Goal: Task Accomplishment & Management: Complete application form

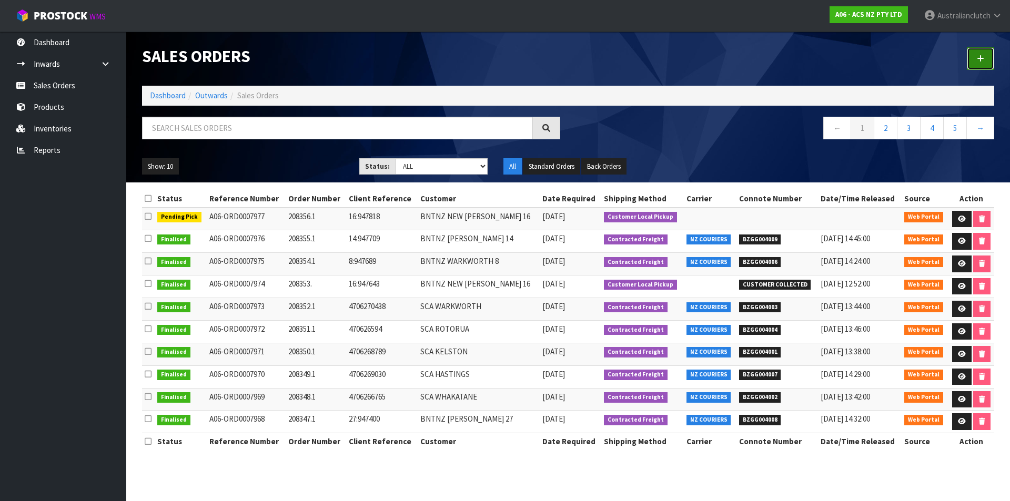
click at [973, 48] on link at bounding box center [980, 58] width 27 height 23
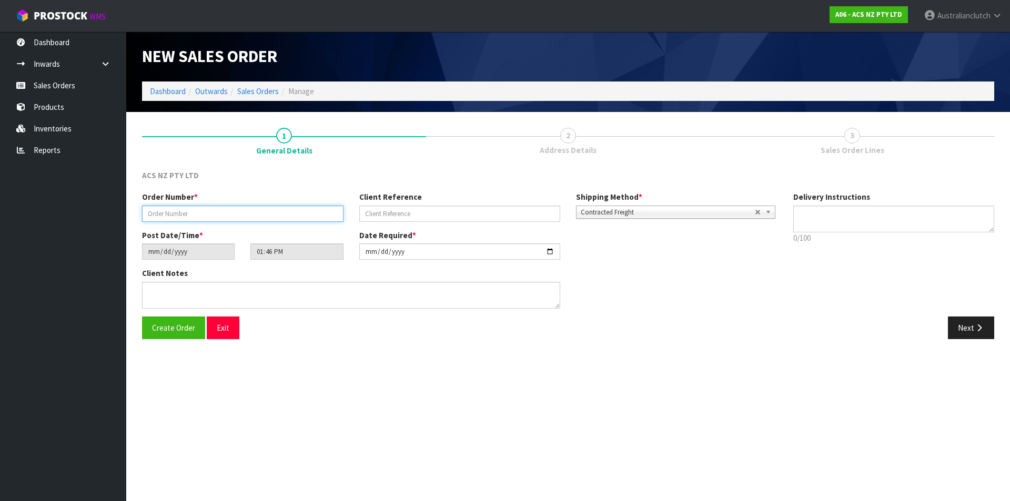
click at [166, 207] on input "text" at bounding box center [242, 214] width 201 height 16
type input "208357.1"
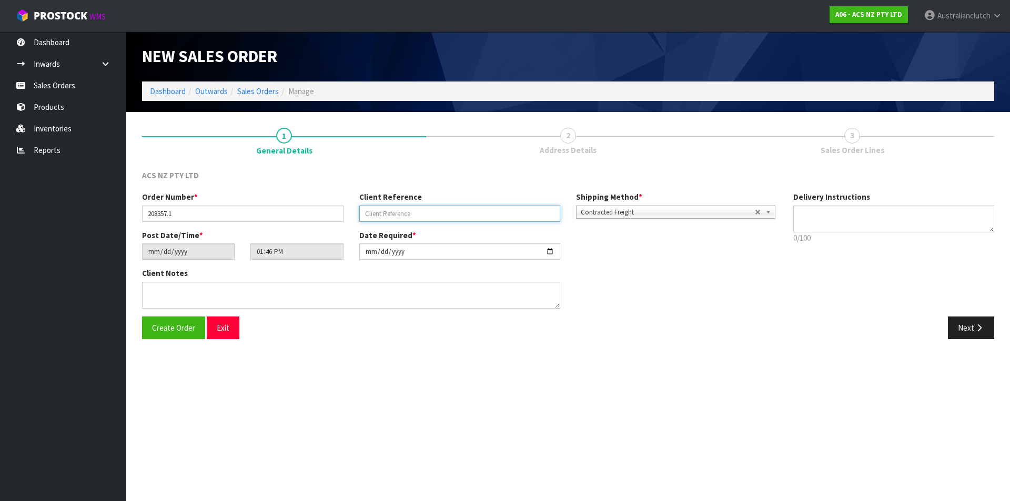
click at [421, 219] on input "text" at bounding box center [459, 214] width 201 height 16
paste input "4706272141"
type input "4706272141"
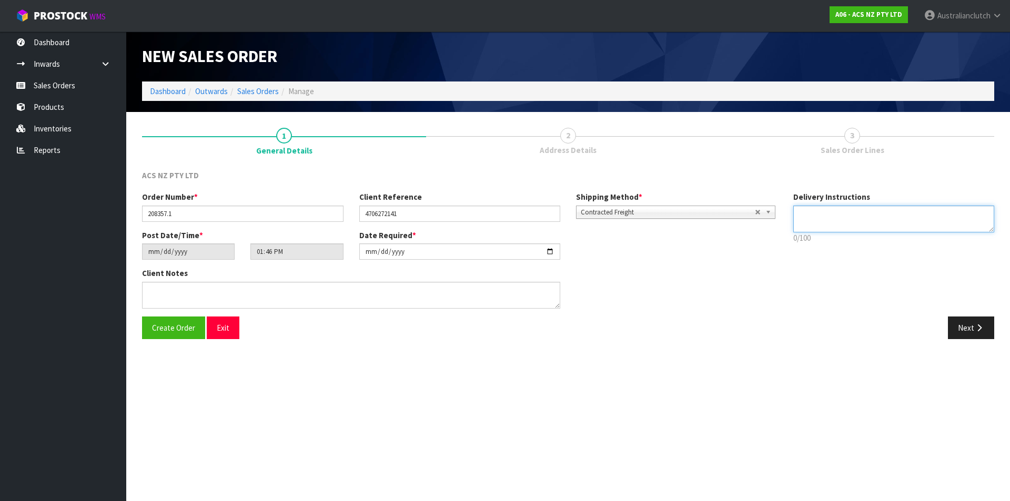
click at [863, 210] on textarea at bounding box center [893, 219] width 201 height 27
type textarea "MAIN FREIGHT"
drag, startPoint x: 963, startPoint y: 323, endPoint x: 251, endPoint y: 248, distance: 715.7
click at [961, 323] on button "Next" at bounding box center [971, 328] width 46 height 23
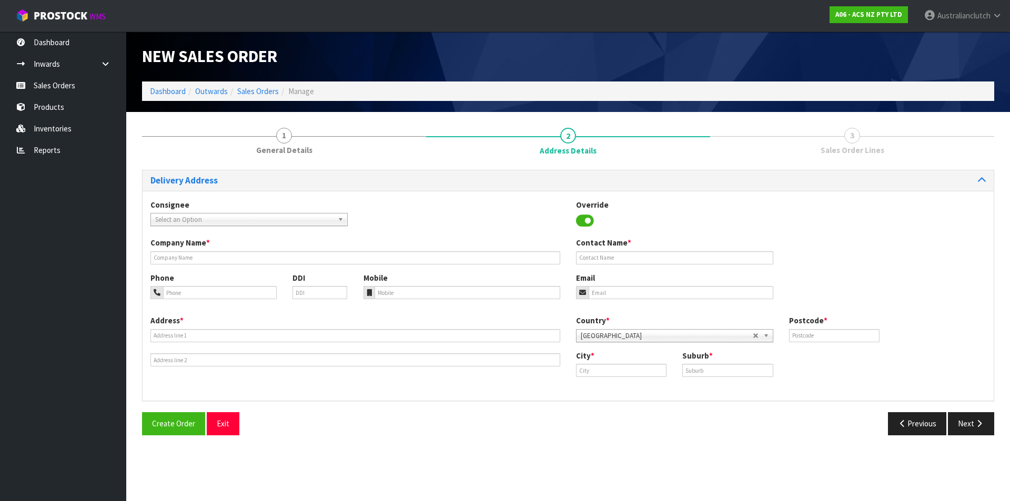
click at [200, 220] on span "Select an Option" at bounding box center [244, 220] width 178 height 13
type input "7045"
click at [202, 249] on li "7045 - SCA PUKEKOHE" at bounding box center [249, 249] width 192 height 13
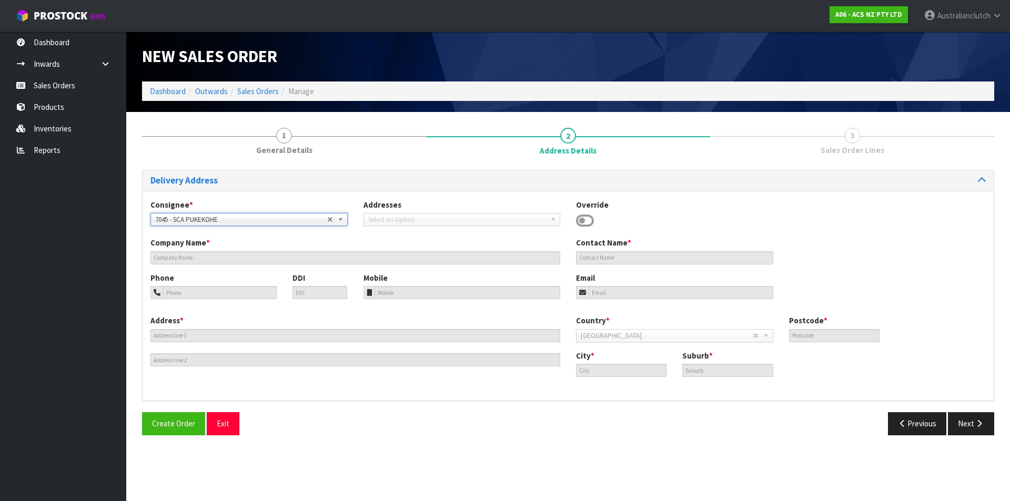
type input "SCA PUKEKOHE"
type input "09 239 2073"
type input "[EMAIL_ADDRESS][DOMAIN_NAME]"
type input "[STREET_ADDRESS][PERSON_NAME]"
type input "2120"
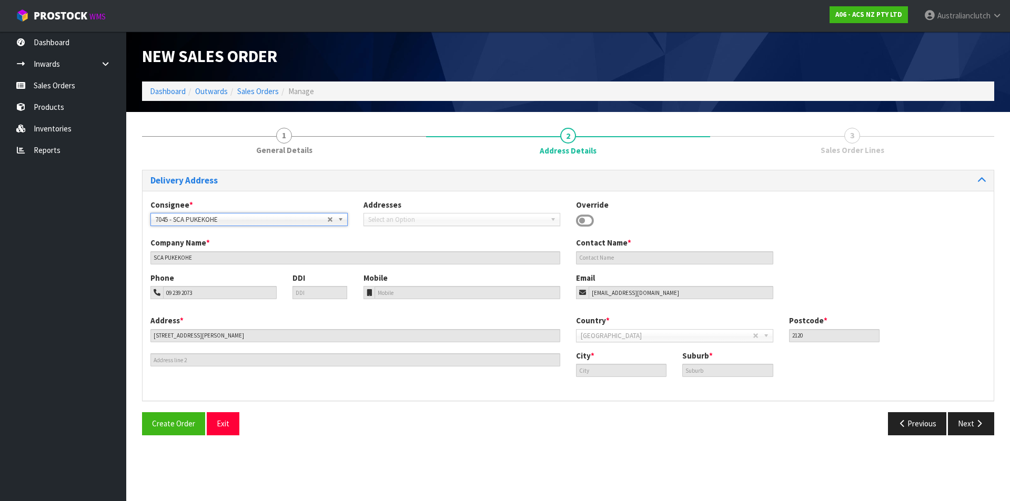
type input "[GEOGRAPHIC_DATA]"
type input "PUKEKOHE"
click at [950, 419] on button "Next" at bounding box center [971, 423] width 46 height 23
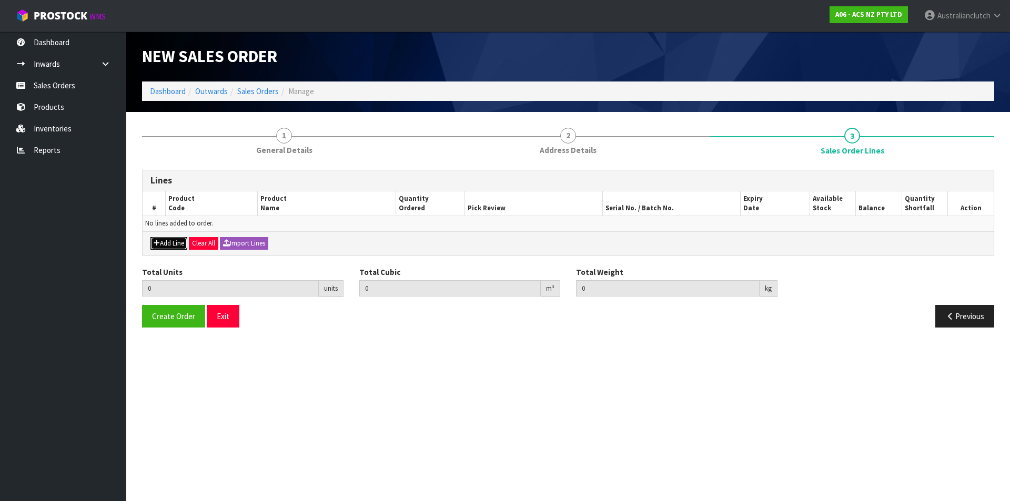
click at [167, 238] on button "Add Line" at bounding box center [168, 243] width 37 height 13
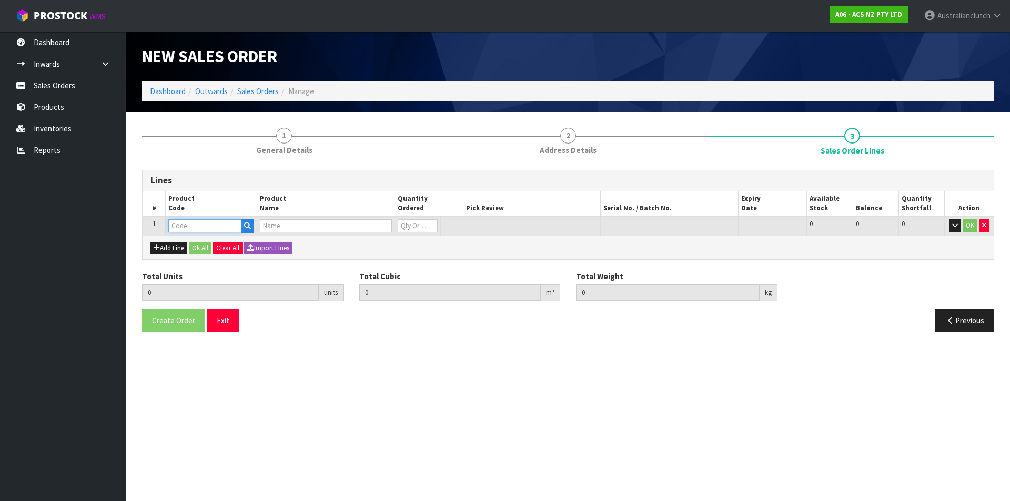
click at [178, 226] on input "text" at bounding box center [204, 225] width 73 height 13
type input "KGM27630-2G"
type input "0.000000"
type input "0.000"
type input "KIT PER GMH/HSV VT-VZ V8 TWIN ORG 270MM"
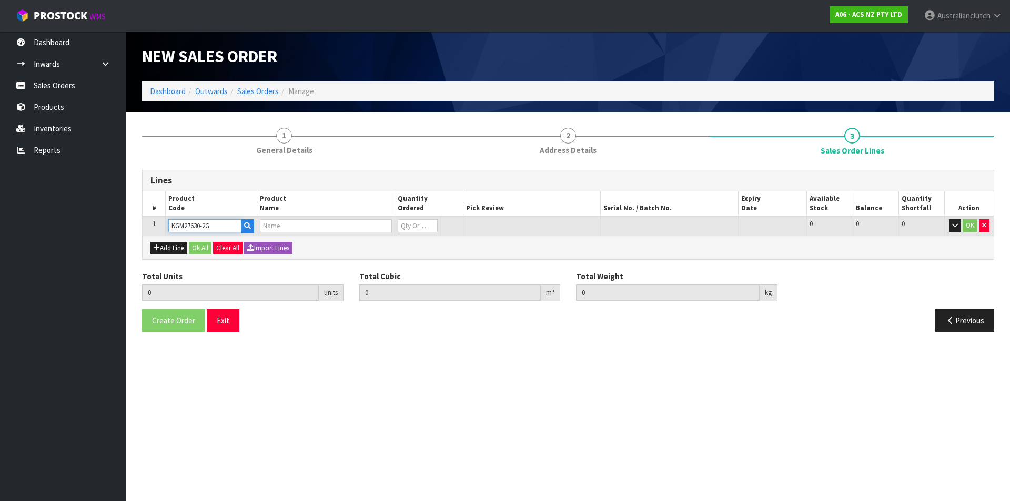
type input "0"
type input "KGM27630-2G"
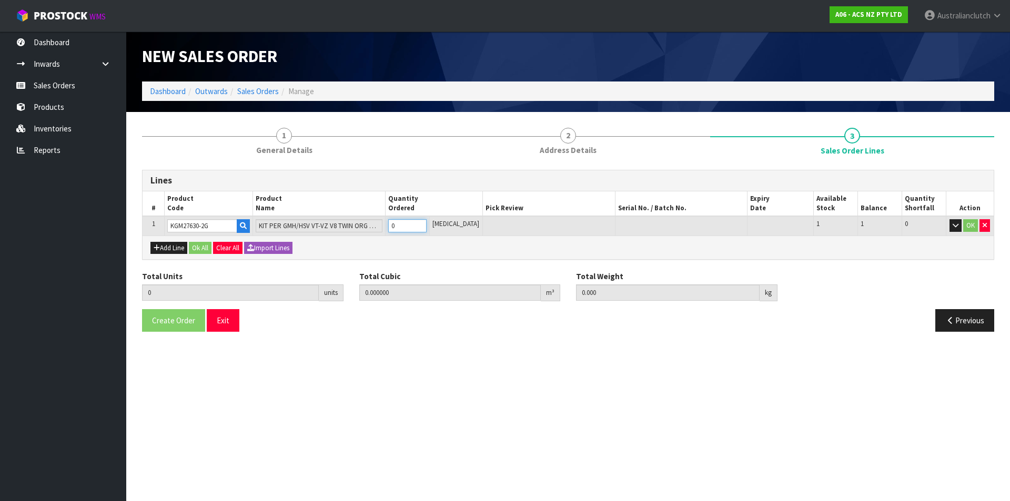
click at [427, 226] on input "0" at bounding box center [407, 225] width 38 height 13
type input "1"
type input "0.0442"
type input "27.5"
type input "1"
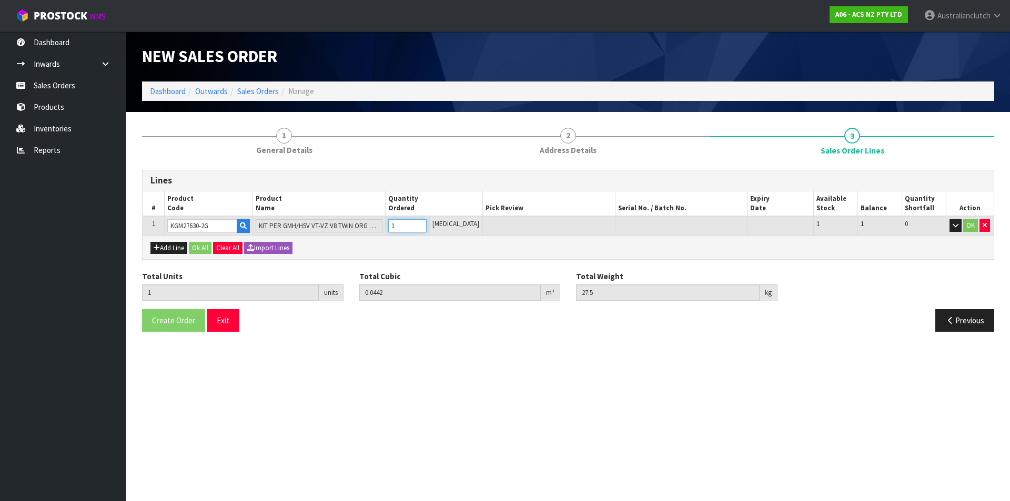
click at [427, 224] on input "1" at bounding box center [407, 225] width 38 height 13
click at [971, 220] on button "OK" at bounding box center [970, 225] width 15 height 13
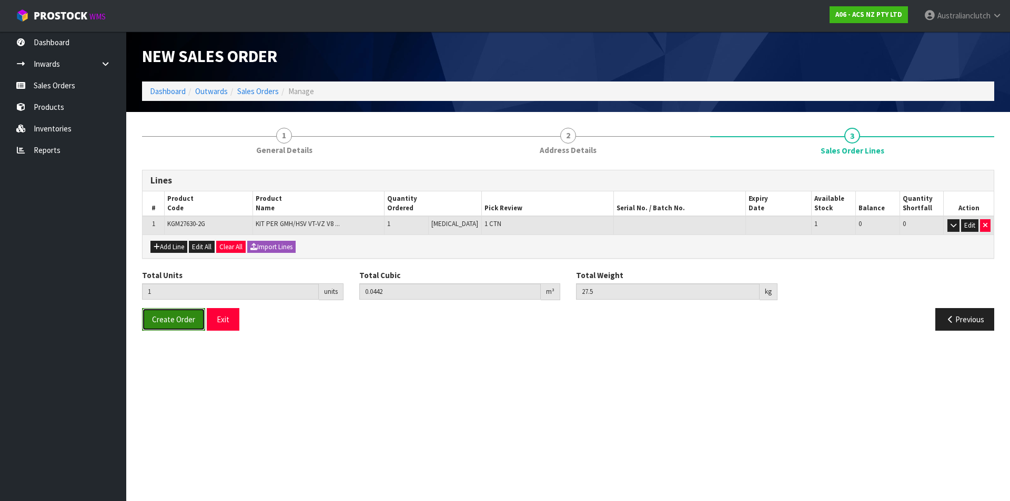
click at [181, 319] on span "Create Order" at bounding box center [173, 320] width 43 height 10
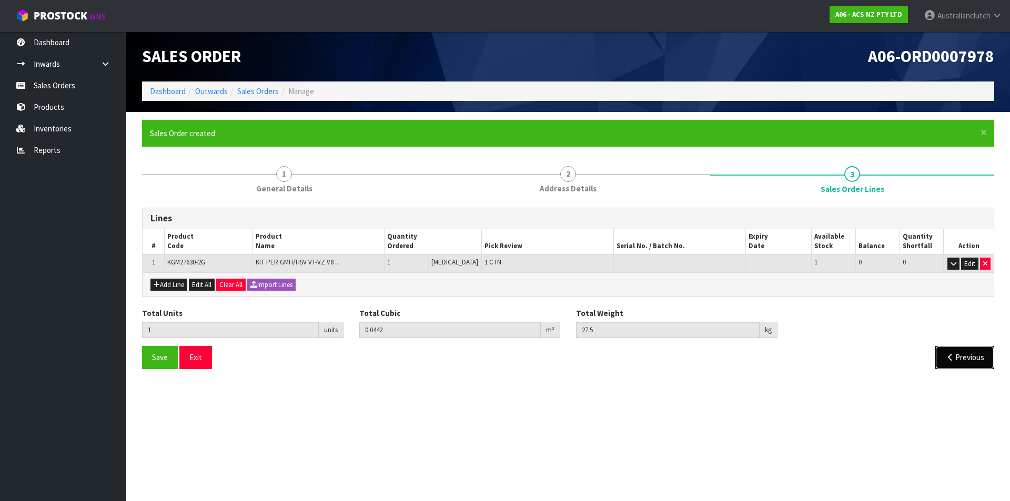
click at [962, 350] on button "Previous" at bounding box center [964, 357] width 59 height 23
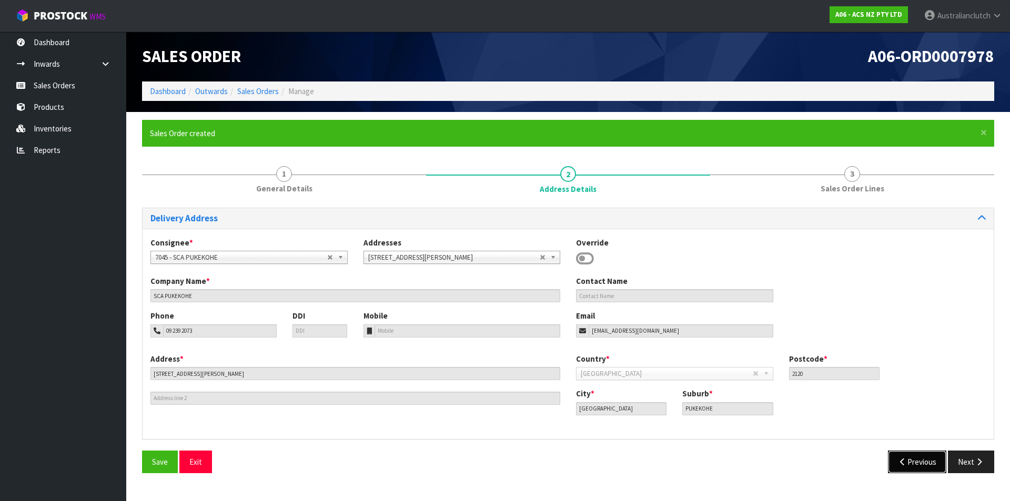
click at [910, 461] on button "Previous" at bounding box center [917, 462] width 59 height 23
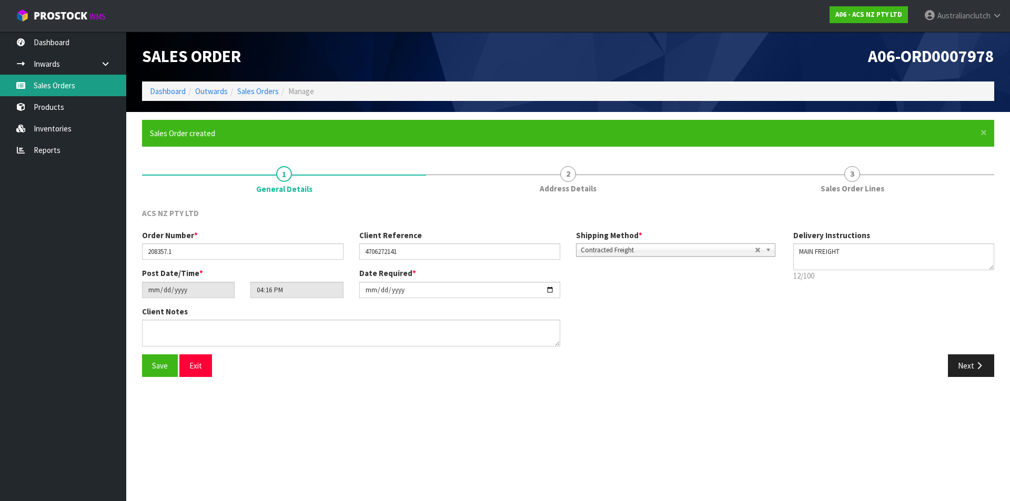
click at [70, 85] on link "Sales Orders" at bounding box center [63, 86] width 126 height 22
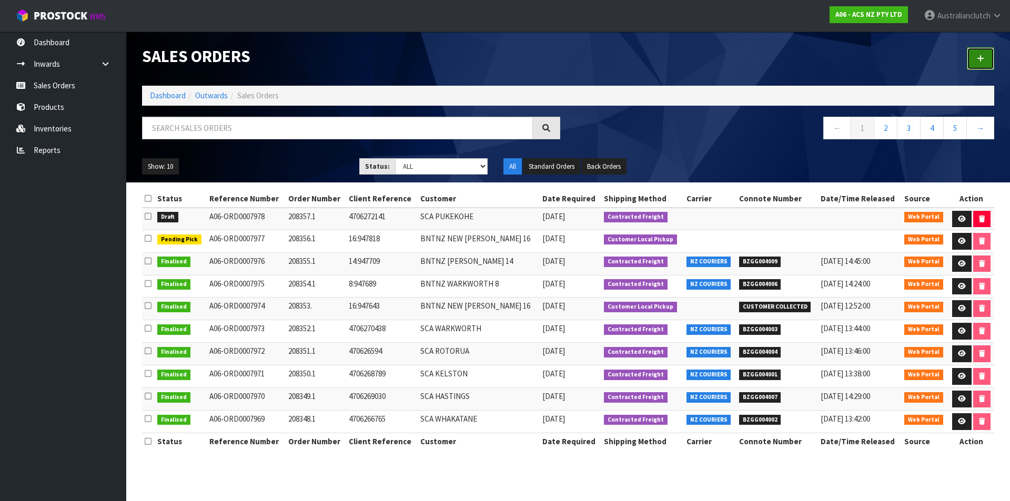
click at [993, 64] on link at bounding box center [980, 58] width 27 height 23
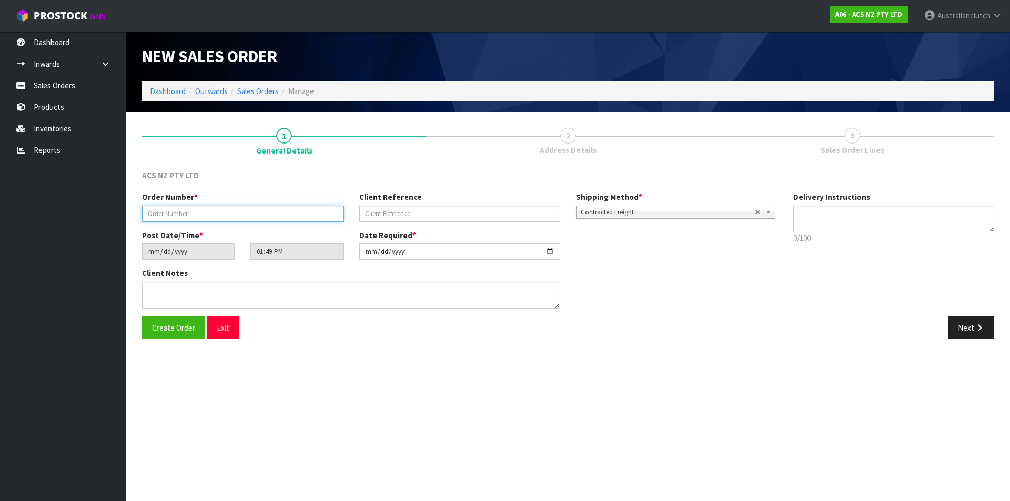
click at [185, 208] on input "text" at bounding box center [242, 214] width 201 height 16
type input "208358.1"
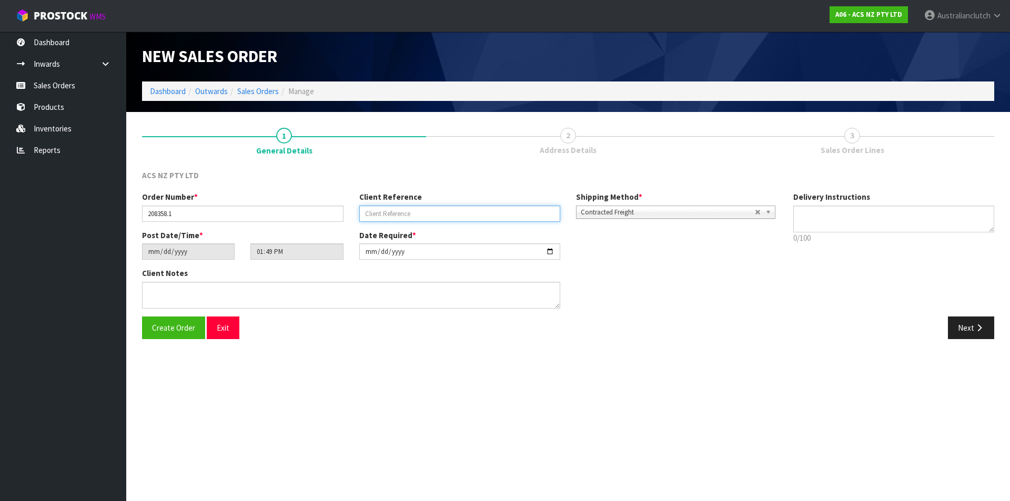
click at [537, 210] on input "text" at bounding box center [459, 214] width 201 height 16
paste input "4706272341"
type input "4706272341"
click at [872, 245] on div "Delivery Instructions 0/100 Delivery instructions has exceeded maximum length!" at bounding box center [893, 219] width 217 height 57
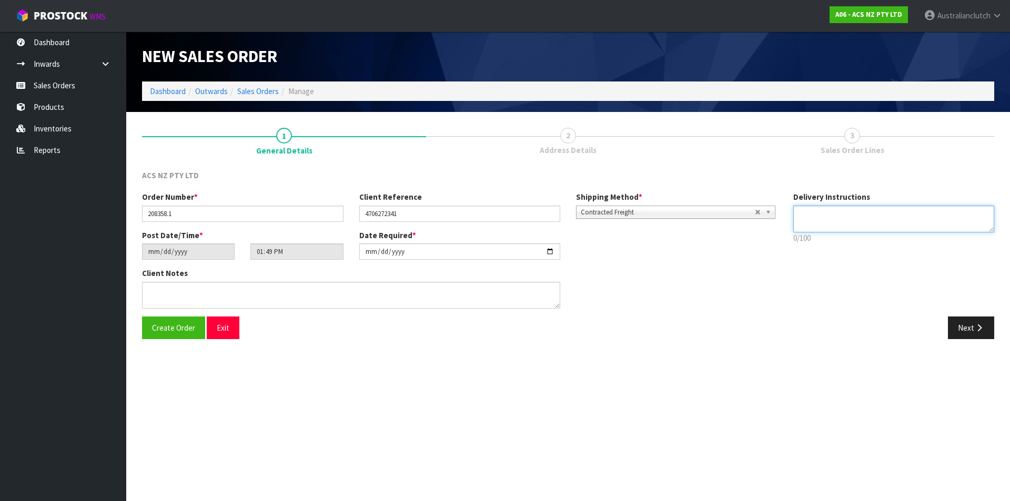
click at [855, 227] on textarea at bounding box center [893, 219] width 201 height 27
type textarea "NZC PLEASE"
click at [964, 332] on button "Next" at bounding box center [971, 328] width 46 height 23
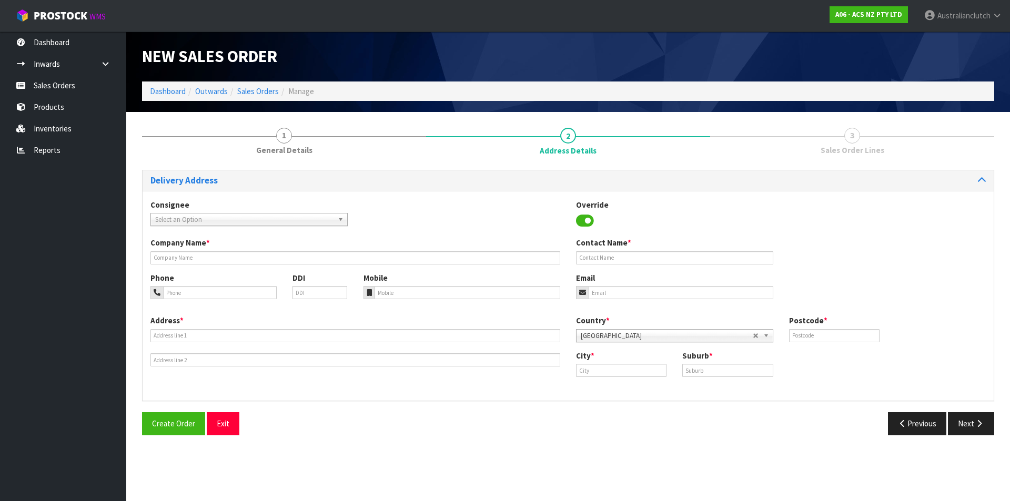
click at [276, 222] on span "Select an Option" at bounding box center [244, 220] width 178 height 13
type input "7011"
click at [229, 250] on li "7011 - SCA WHANGAREI" at bounding box center [249, 249] width 192 height 13
type input "SCA WHANGAREI"
type input "09 4596440"
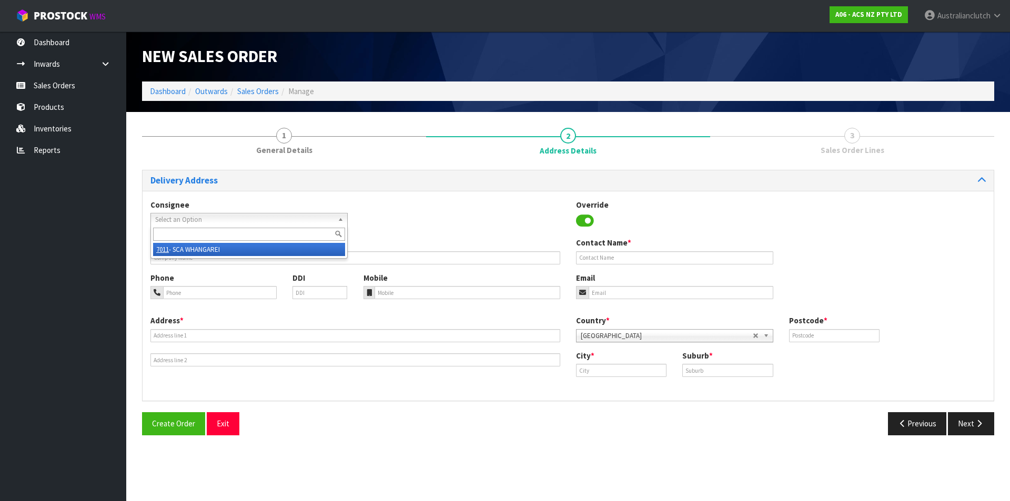
type input "[EMAIL_ADDRESS][DOMAIN_NAME]"
type input "[STREET_ADDRESS]"
type input "0110"
type input "Whangarei"
type input "WHANGAREI"
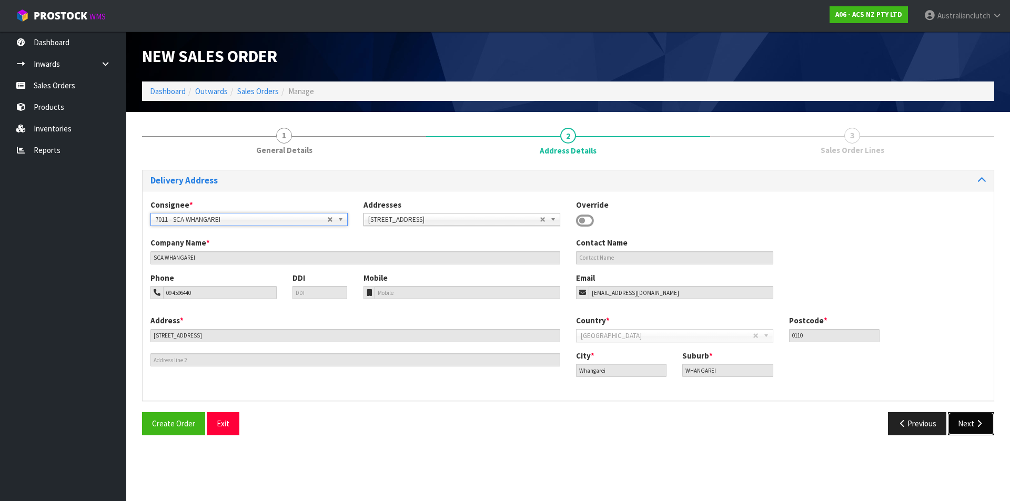
click at [980, 419] on button "Next" at bounding box center [971, 423] width 46 height 23
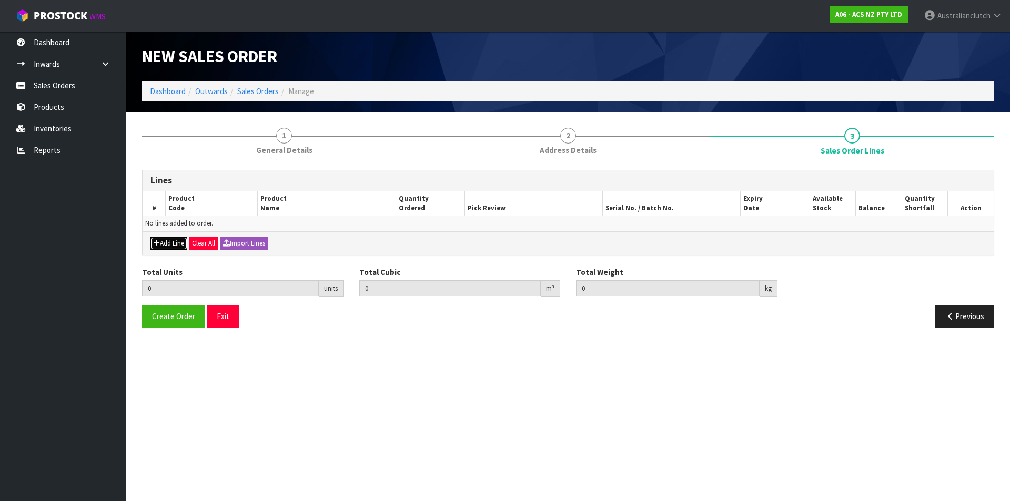
click at [174, 245] on button "Add Line" at bounding box center [168, 243] width 37 height 13
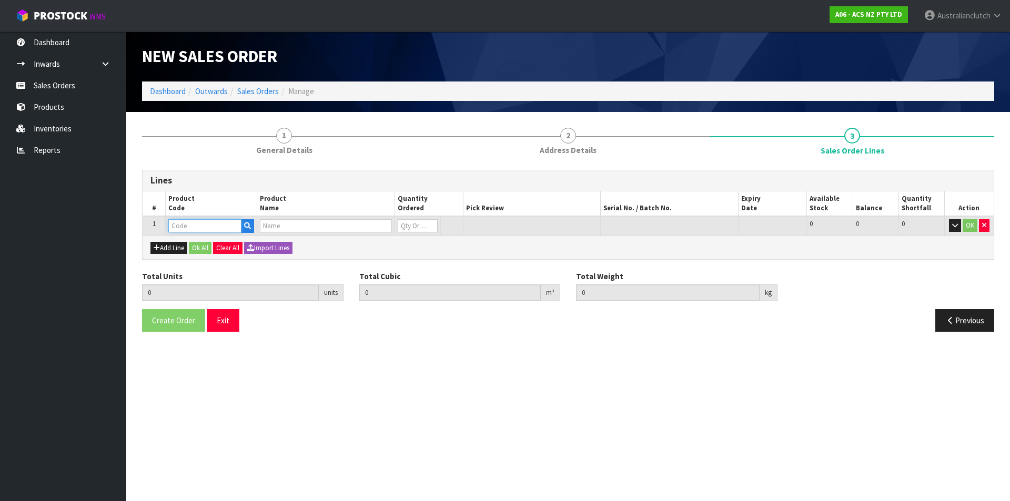
click at [185, 221] on input "text" at bounding box center [204, 225] width 73 height 13
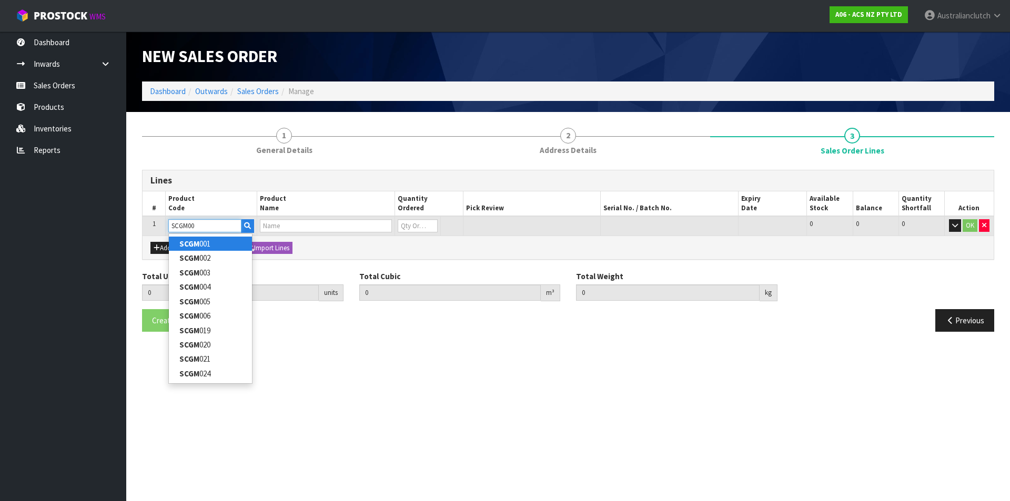
type input "SCGM001"
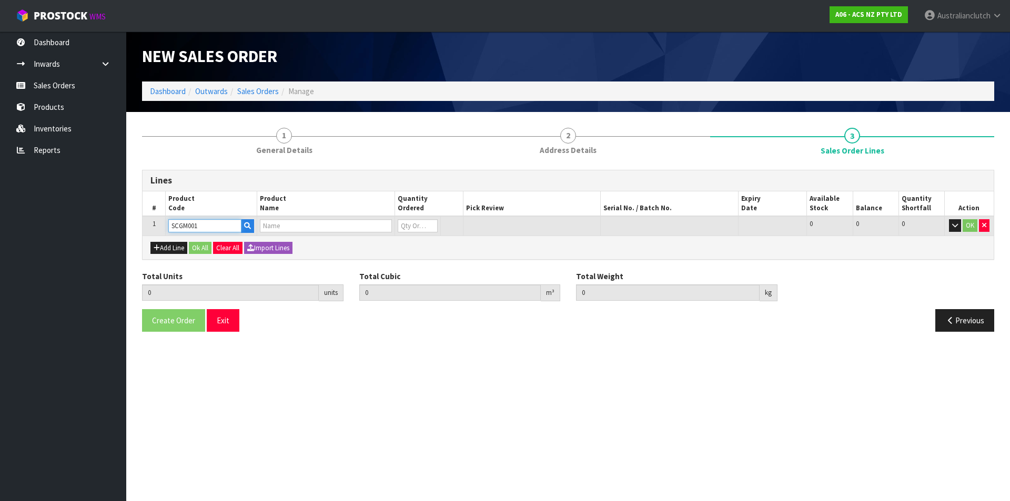
type input "0.000000"
type input "0.000"
type input "CLUTCH S/CYL HOLDEN 22.22MM (7/8")"
type input "0"
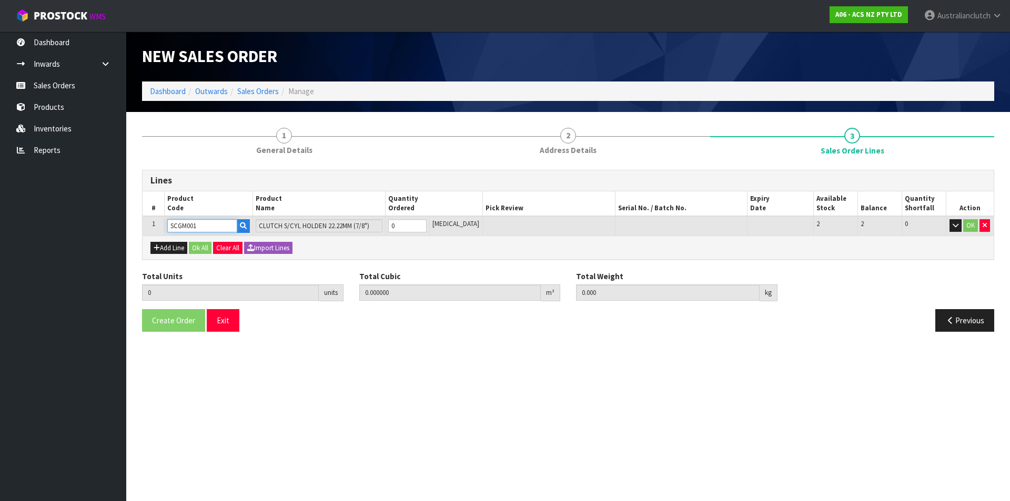
type input "SCGM001"
type input "1"
type input "0.002981"
type input "0.698"
type input "1"
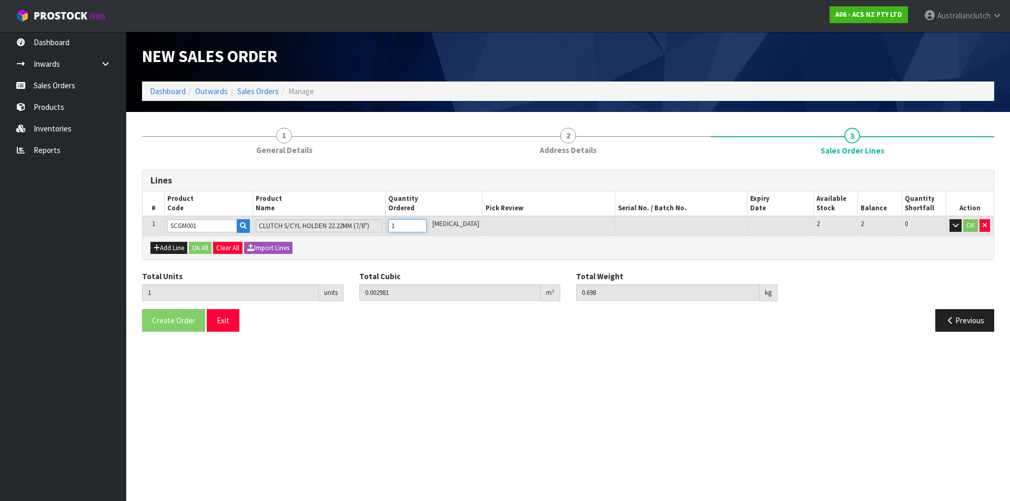
click at [427, 223] on input "1" at bounding box center [407, 225] width 38 height 13
click at [969, 223] on button "OK" at bounding box center [970, 225] width 15 height 13
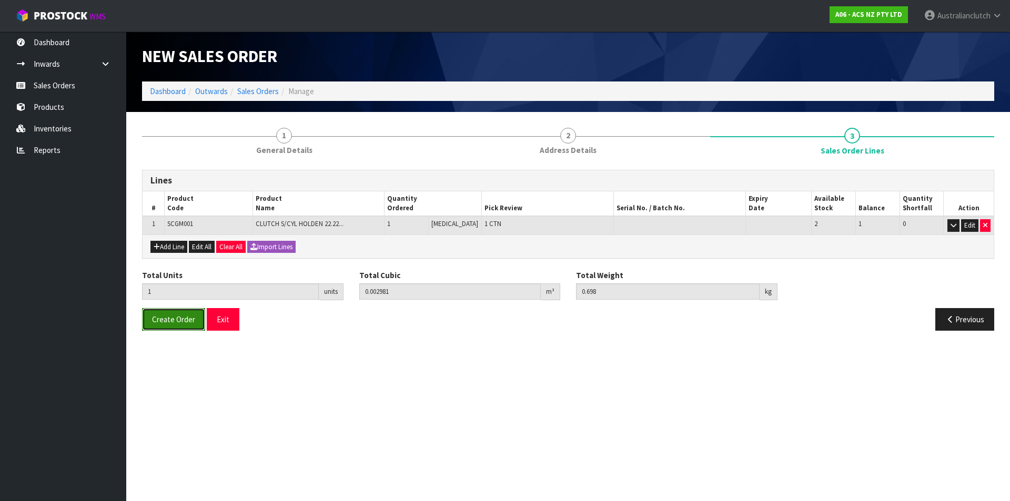
click at [172, 320] on span "Create Order" at bounding box center [173, 320] width 43 height 10
